Goal: Task Accomplishment & Management: Manage account settings

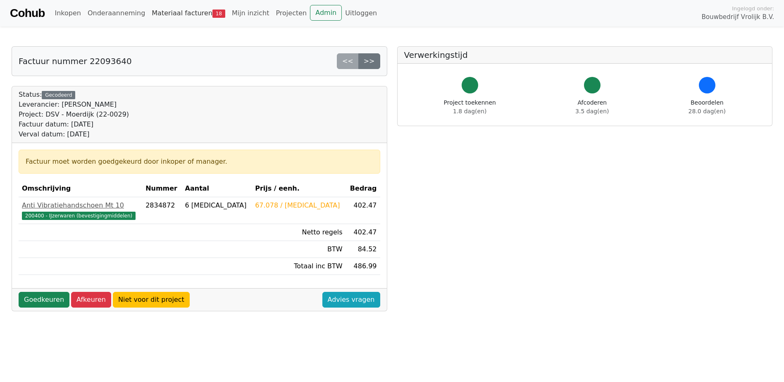
click at [167, 5] on link "Materiaal facturen 18" at bounding box center [188, 13] width 80 height 17
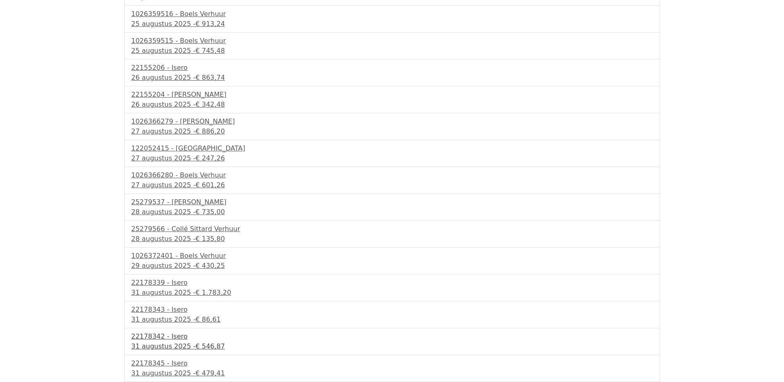
scroll to position [100, 0]
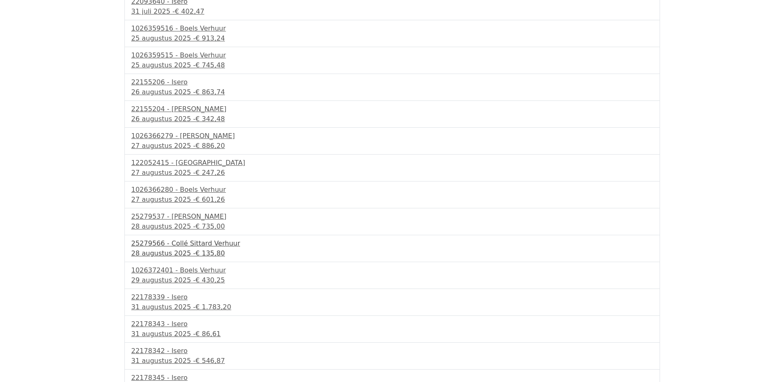
click at [188, 248] on div "28 augustus 2025 - € 135,80" at bounding box center [392, 253] width 522 height 10
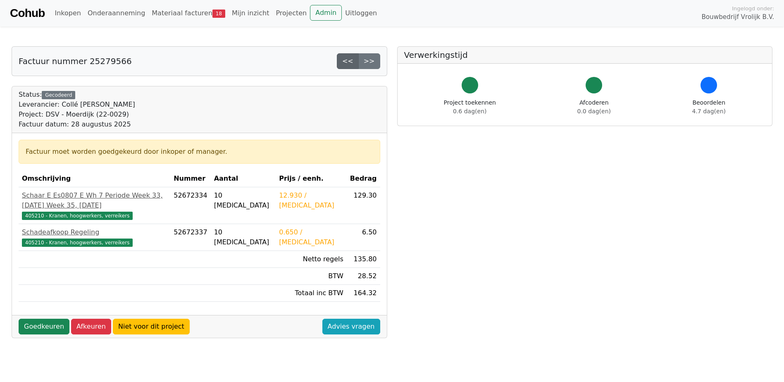
click at [351, 62] on link "<<" at bounding box center [348, 61] width 22 height 16
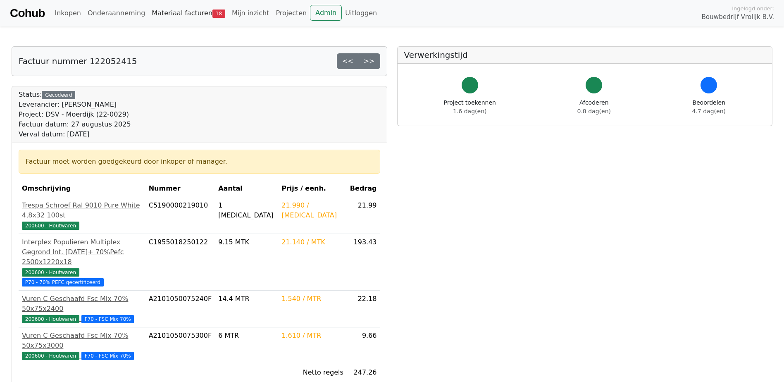
click at [187, 14] on link "Materiaal facturen 18" at bounding box center [188, 13] width 80 height 17
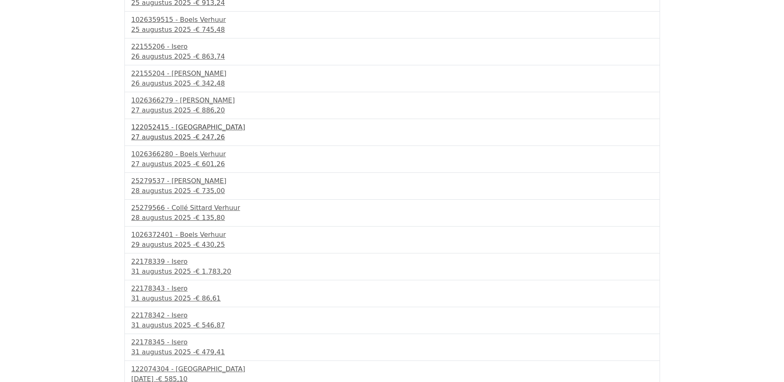
scroll to position [141, 0]
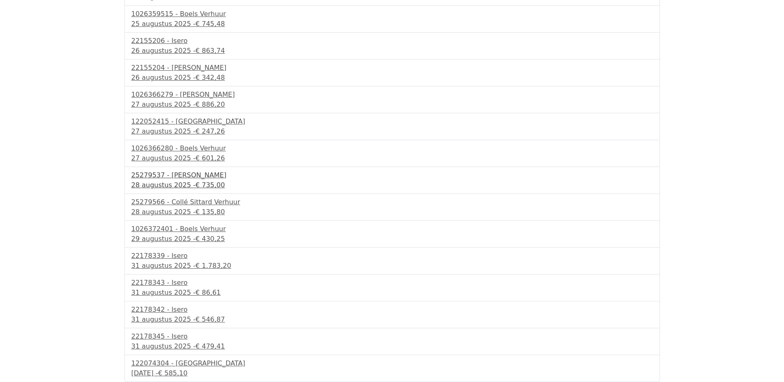
click at [196, 187] on span "€ 735,00" at bounding box center [210, 185] width 29 height 8
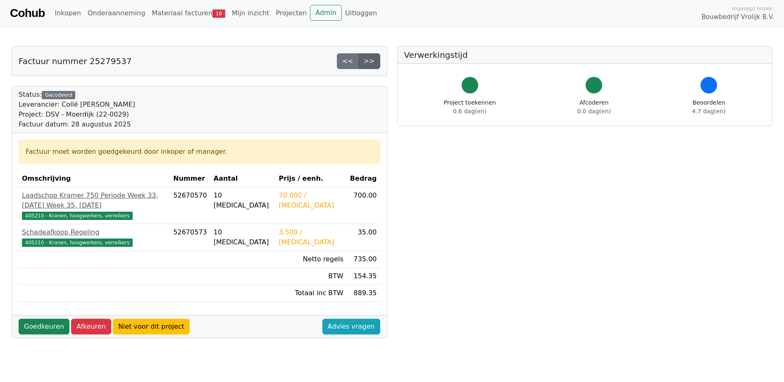
click at [375, 60] on link ">>" at bounding box center [369, 61] width 22 height 16
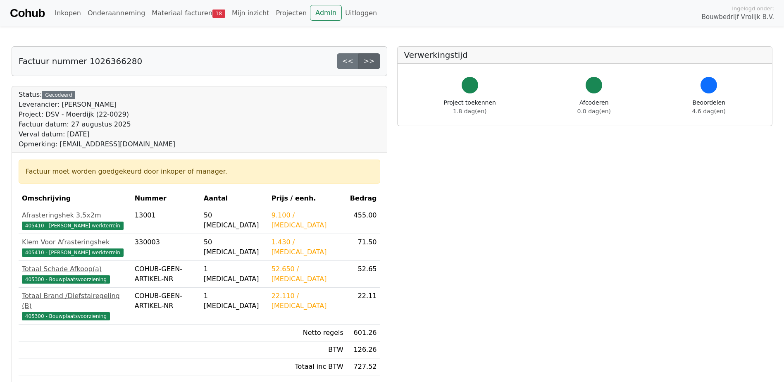
click at [375, 62] on link ">>" at bounding box center [369, 61] width 22 height 16
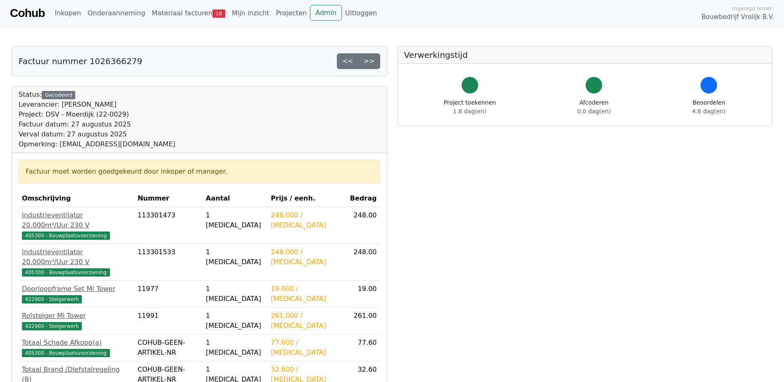
click at [375, 62] on link ">>" at bounding box center [369, 61] width 22 height 16
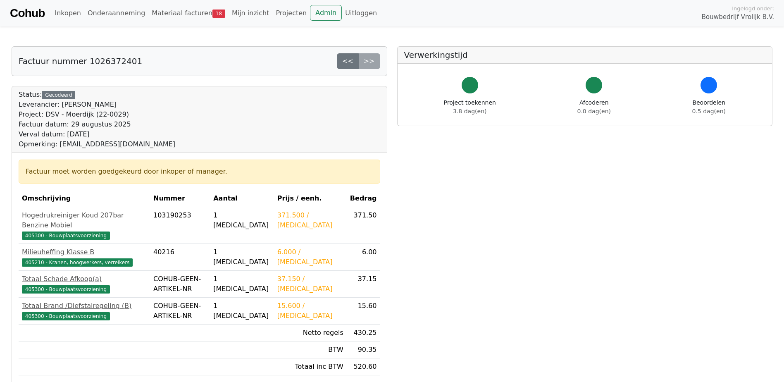
click at [375, 62] on div "<< >>" at bounding box center [358, 61] width 43 height 16
click at [354, 64] on link "<<" at bounding box center [348, 61] width 22 height 16
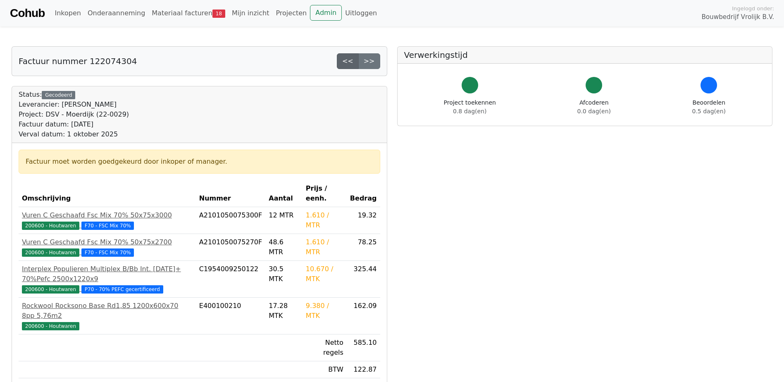
click at [351, 62] on link "<<" at bounding box center [348, 61] width 22 height 16
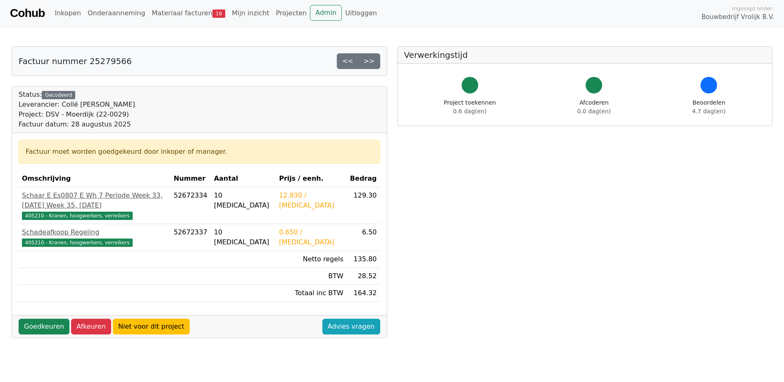
click at [351, 62] on link "<<" at bounding box center [348, 61] width 22 height 16
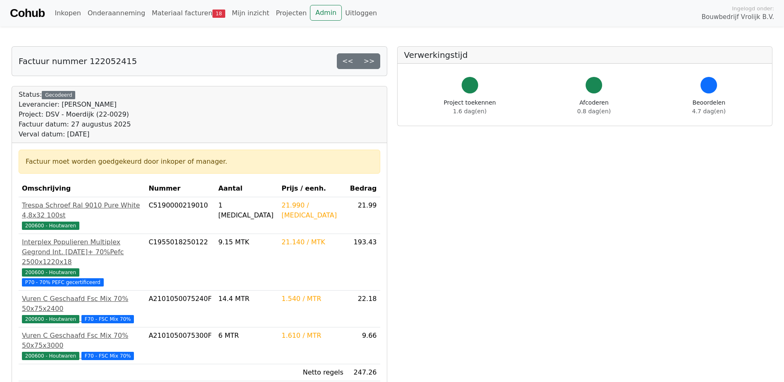
click at [351, 62] on link "<<" at bounding box center [348, 61] width 22 height 16
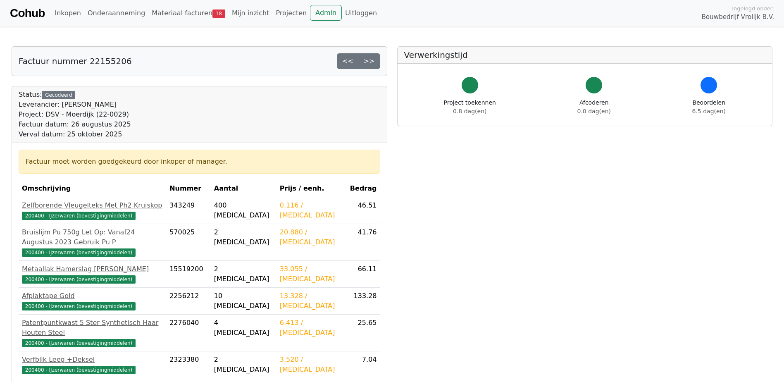
click at [351, 62] on link "<<" at bounding box center [348, 61] width 22 height 16
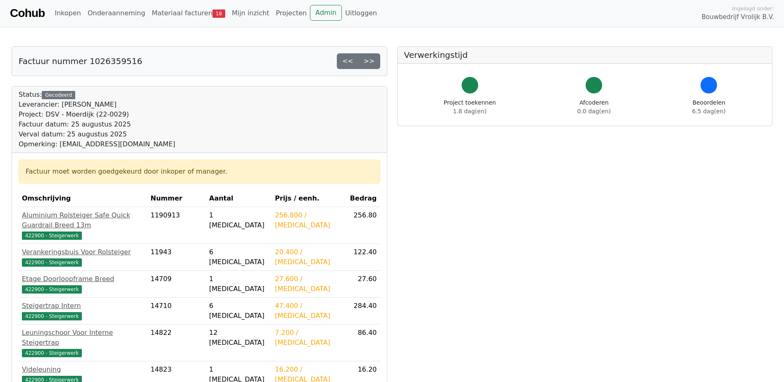
click at [351, 62] on link "<<" at bounding box center [348, 61] width 22 height 16
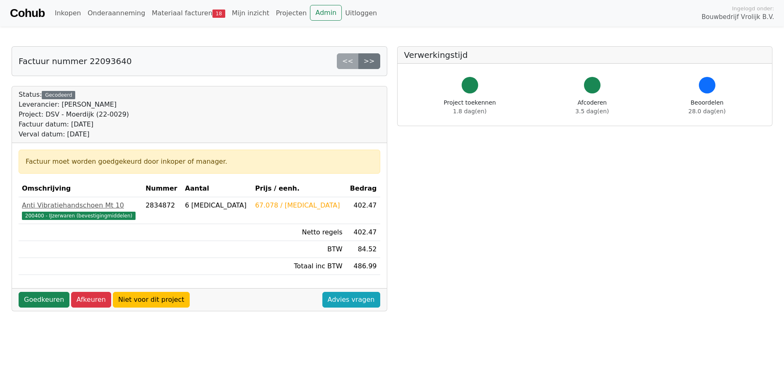
click at [351, 62] on div "<< >>" at bounding box center [358, 61] width 43 height 16
click at [190, 14] on link "Materiaal facturen 18" at bounding box center [188, 13] width 80 height 17
